Goal: Download file/media

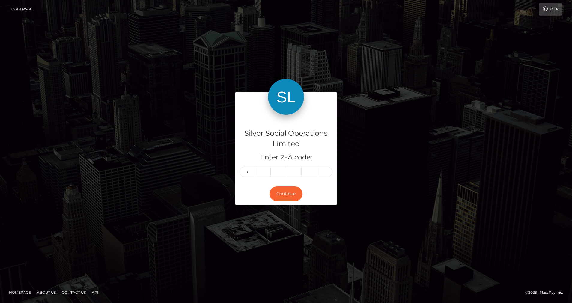
type input "9"
type input "8"
type input "0"
type input "6"
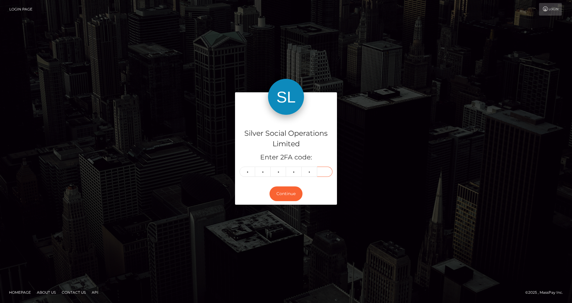
type input "7"
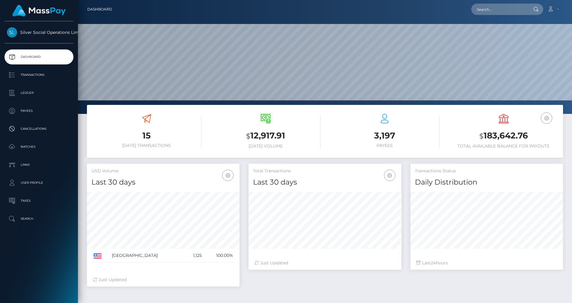
scroll to position [106, 153]
click at [37, 89] on p "Ledger" at bounding box center [39, 92] width 64 height 9
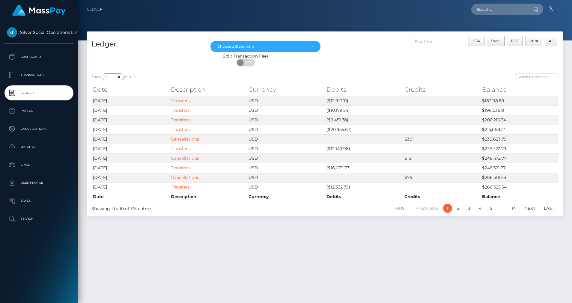
click at [121, 78] on select "10 25 50 100 250" at bounding box center [113, 76] width 22 height 7
select select "25"
click at [102, 73] on select "10 25 50 100 250" at bounding box center [113, 76] width 22 height 7
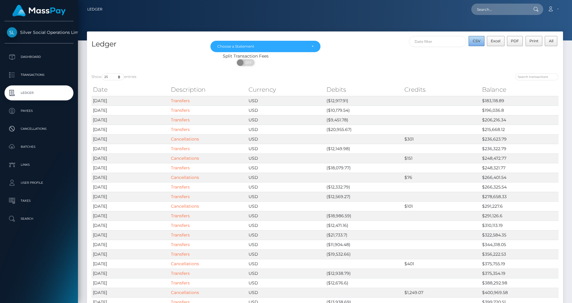
click at [480, 40] on span "CSV" at bounding box center [476, 41] width 8 height 4
click at [265, 47] on div "Choose a Statement" at bounding box center [261, 46] width 89 height 5
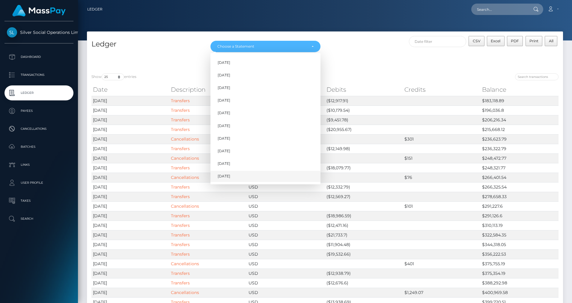
click at [227, 176] on span "Oct 2025" at bounding box center [223, 175] width 13 height 5
select select "Oct 2025"
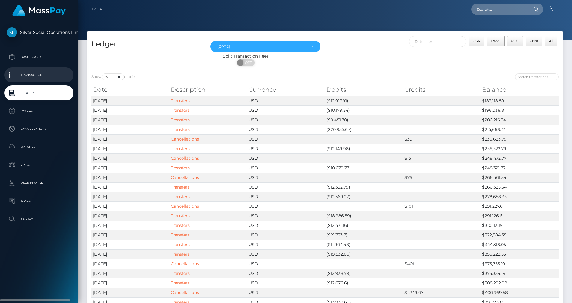
click at [48, 76] on p "Transactions" at bounding box center [39, 74] width 64 height 9
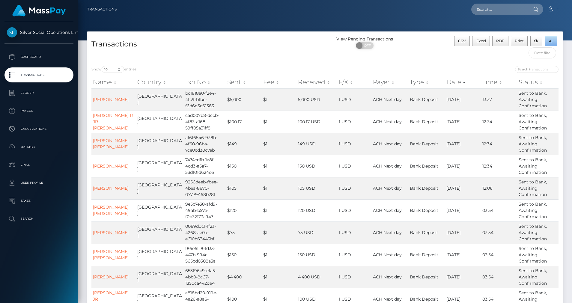
click at [548, 41] on button "All" at bounding box center [550, 41] width 13 height 10
